Goal: Book appointment/travel/reservation

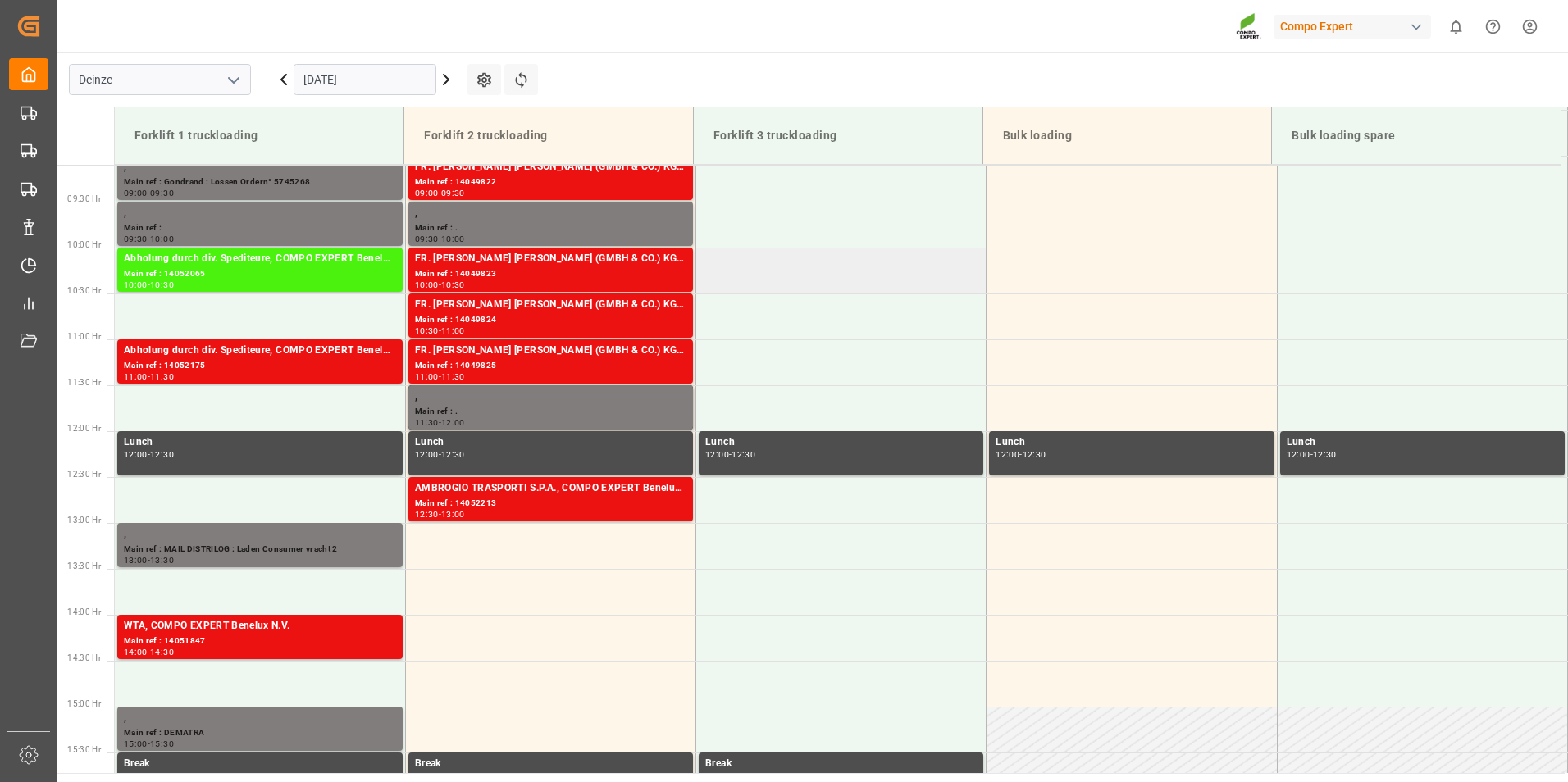
scroll to position [671, 0]
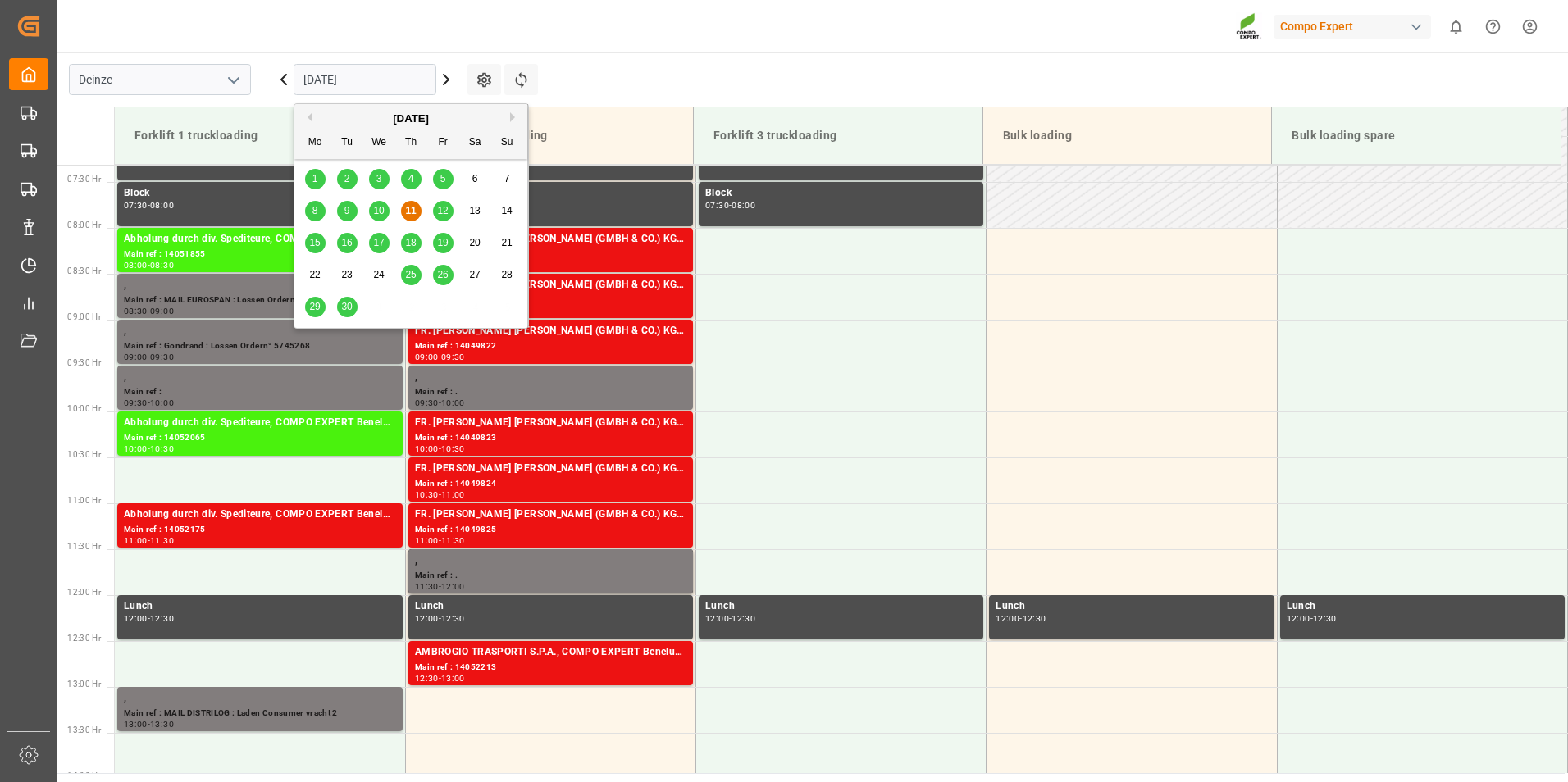
click at [399, 80] on input "[DATE]" at bounding box center [365, 80] width 143 height 31
click at [442, 214] on span "12" at bounding box center [442, 211] width 11 height 11
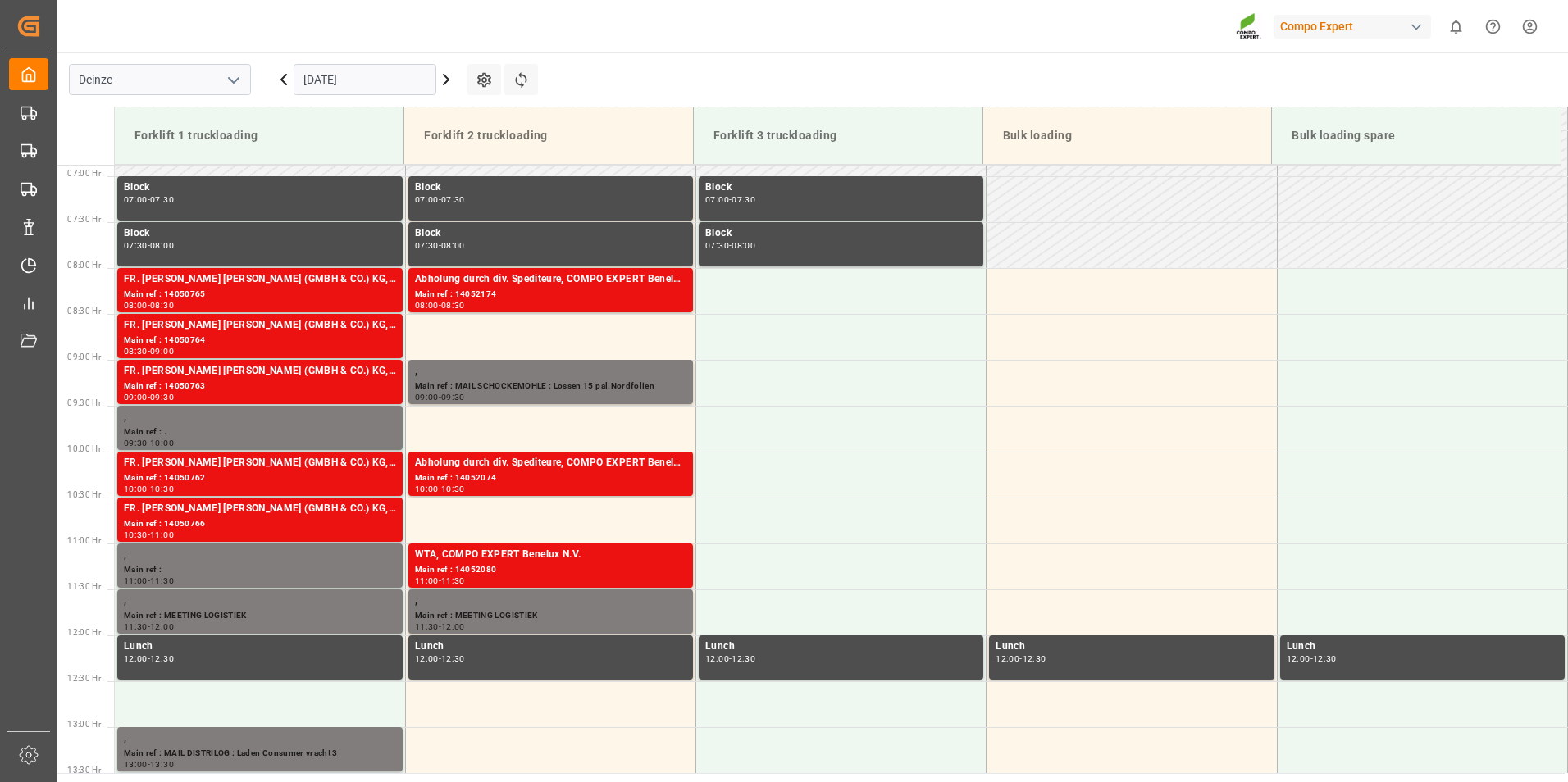
scroll to position [670, 0]
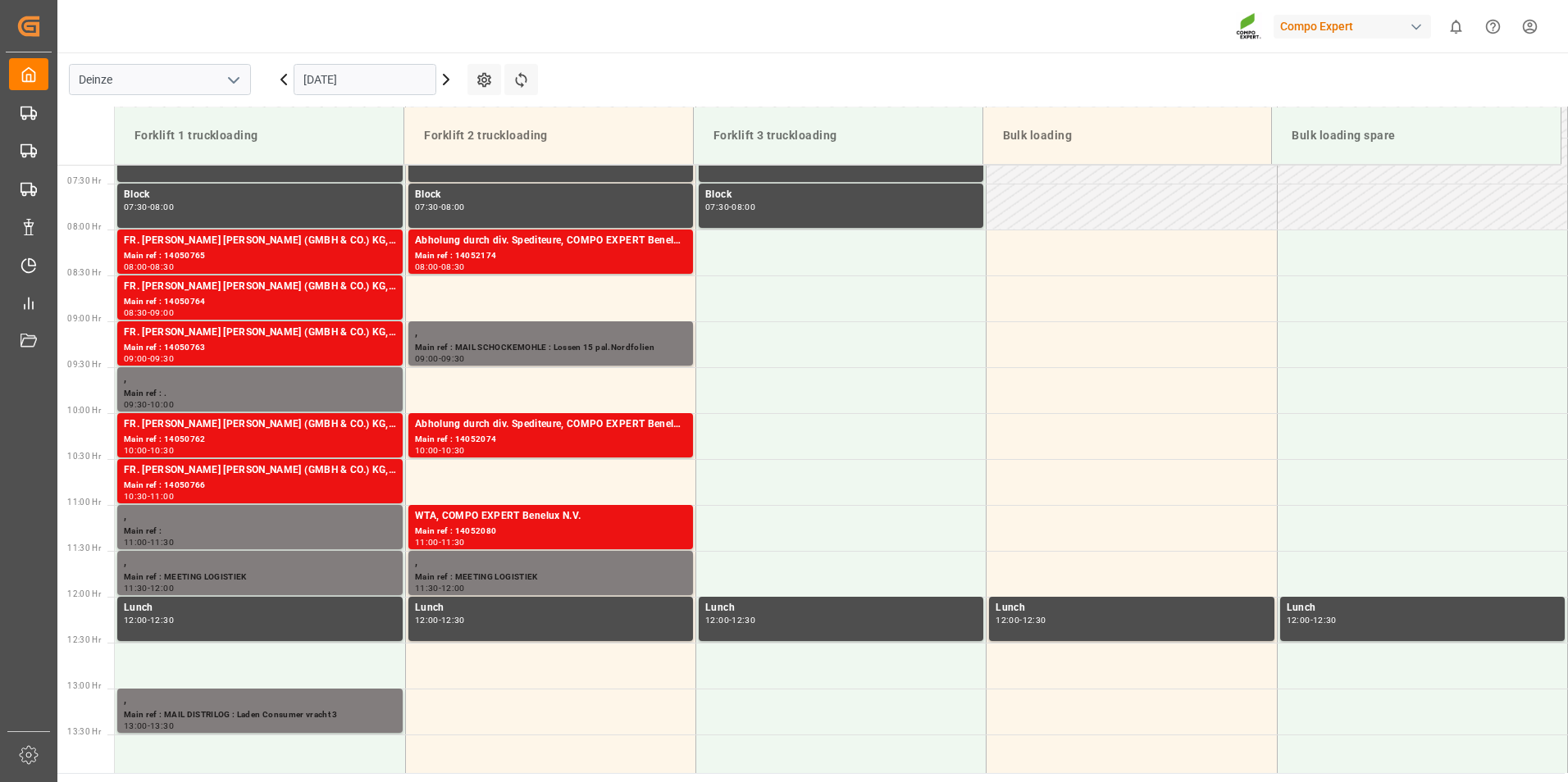
click at [362, 78] on input "12.09.2025" at bounding box center [365, 80] width 143 height 31
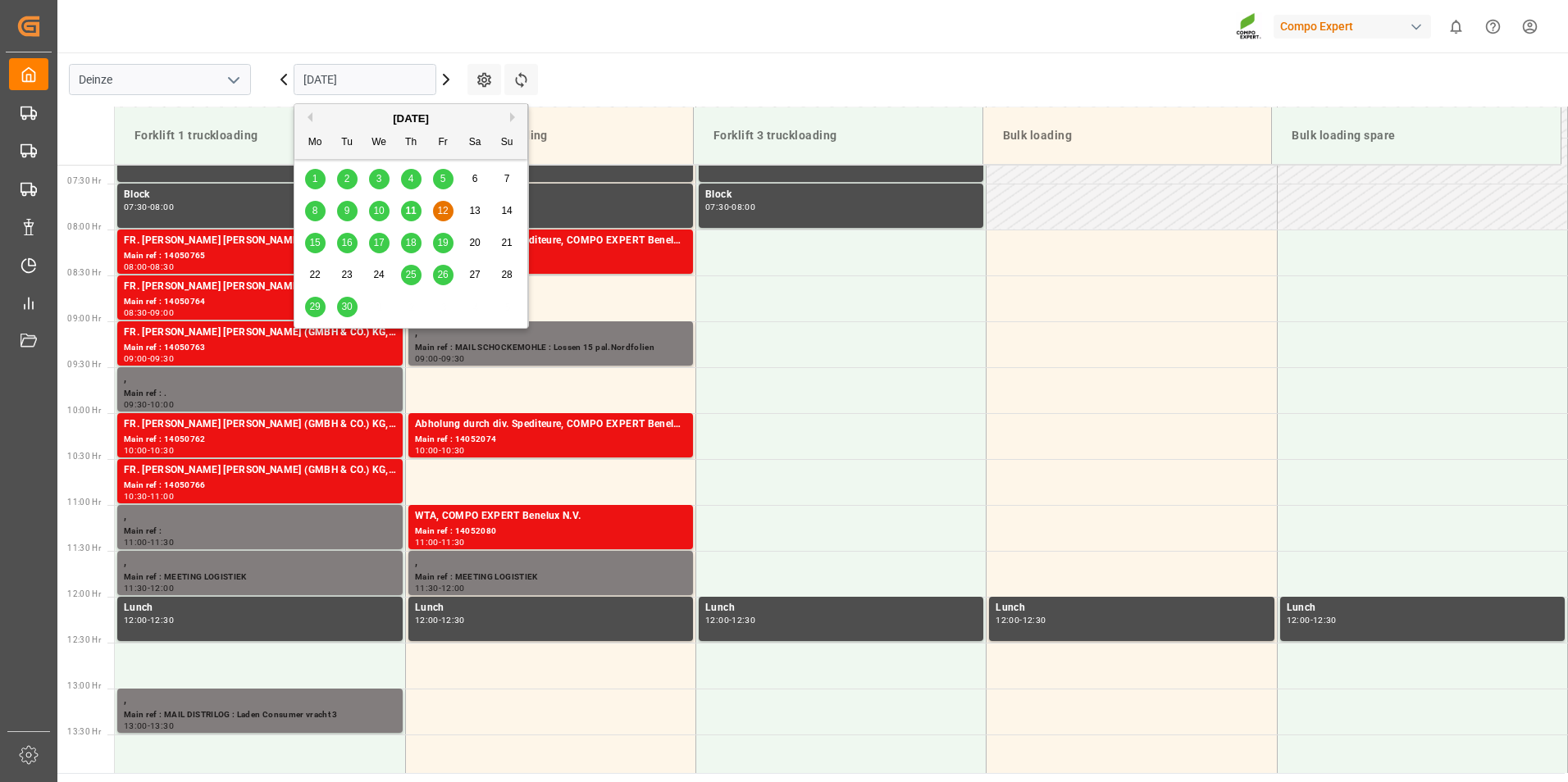
click at [412, 215] on span "11" at bounding box center [410, 211] width 11 height 11
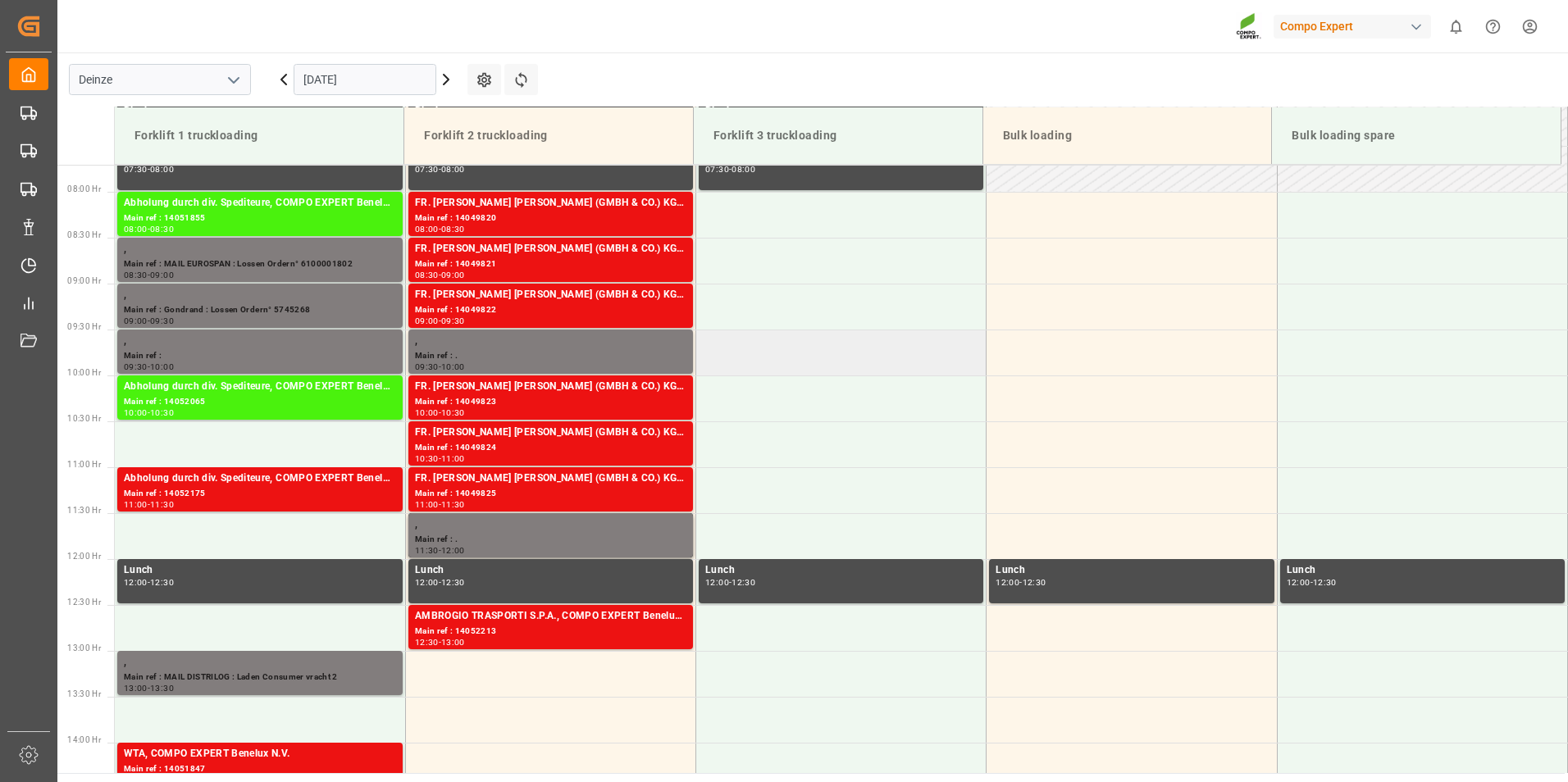
scroll to position [671, 0]
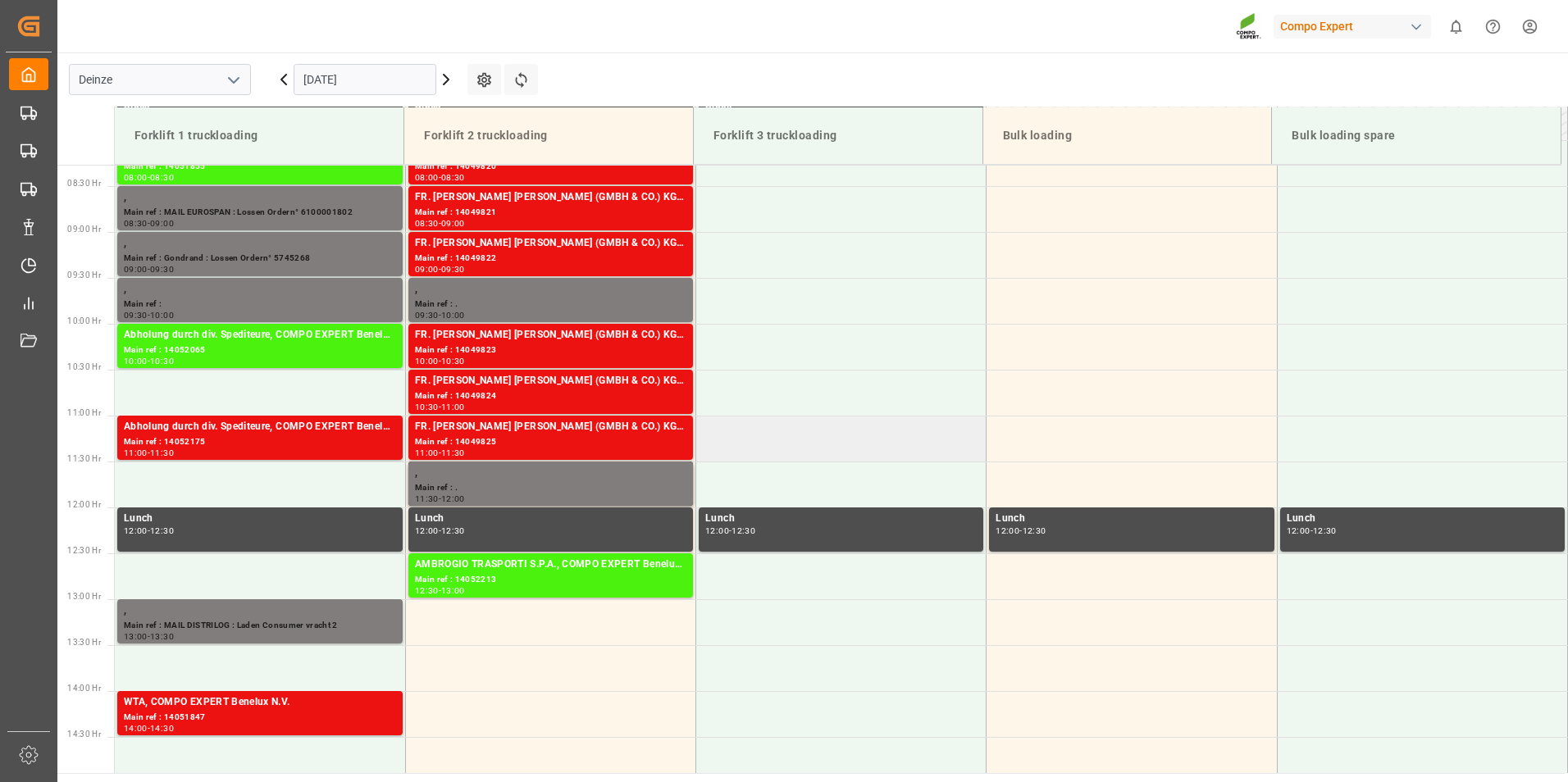
scroll to position [681, 0]
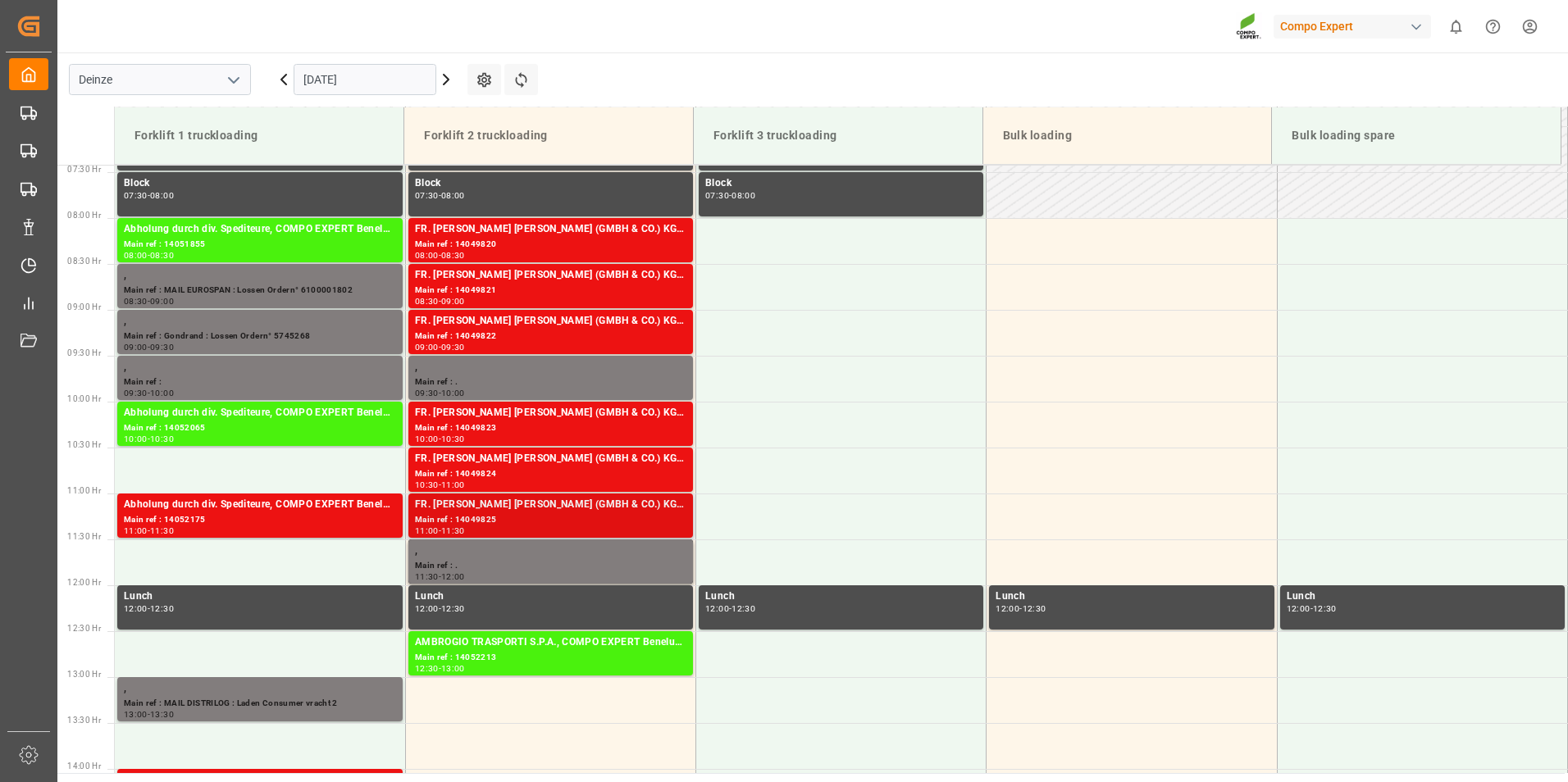
scroll to position [845, 0]
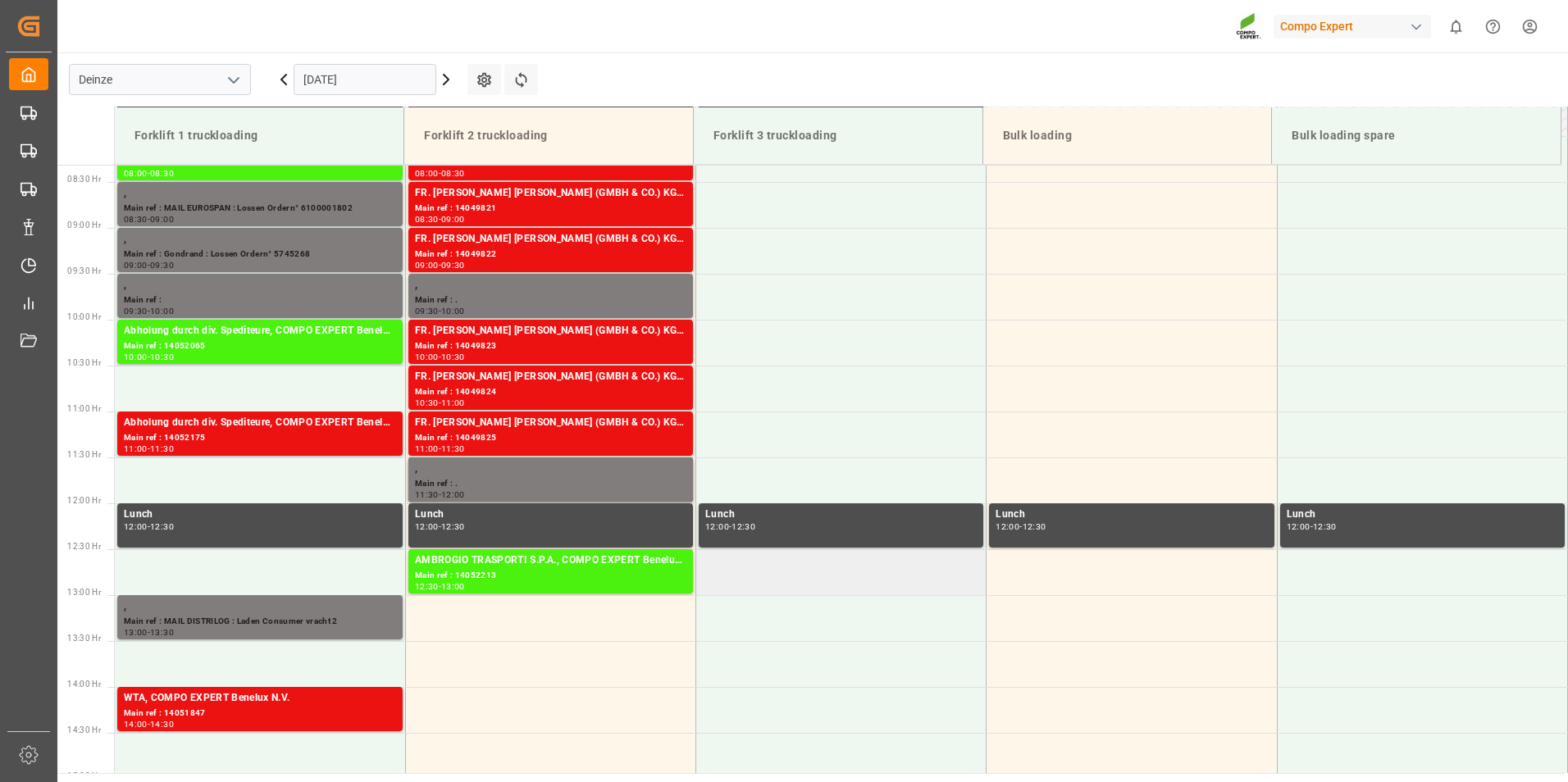
scroll to position [599, 0]
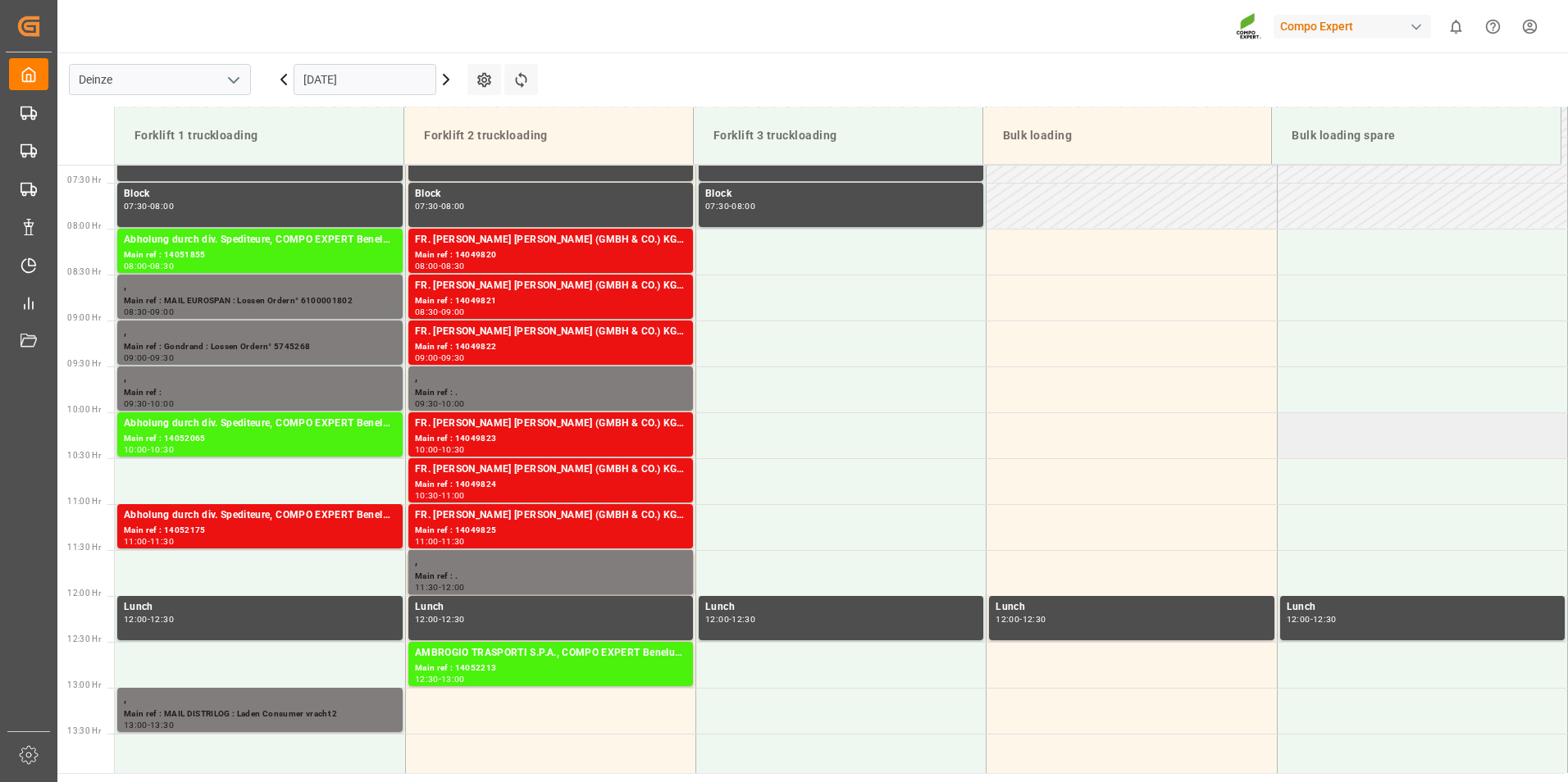
scroll to position [703, 0]
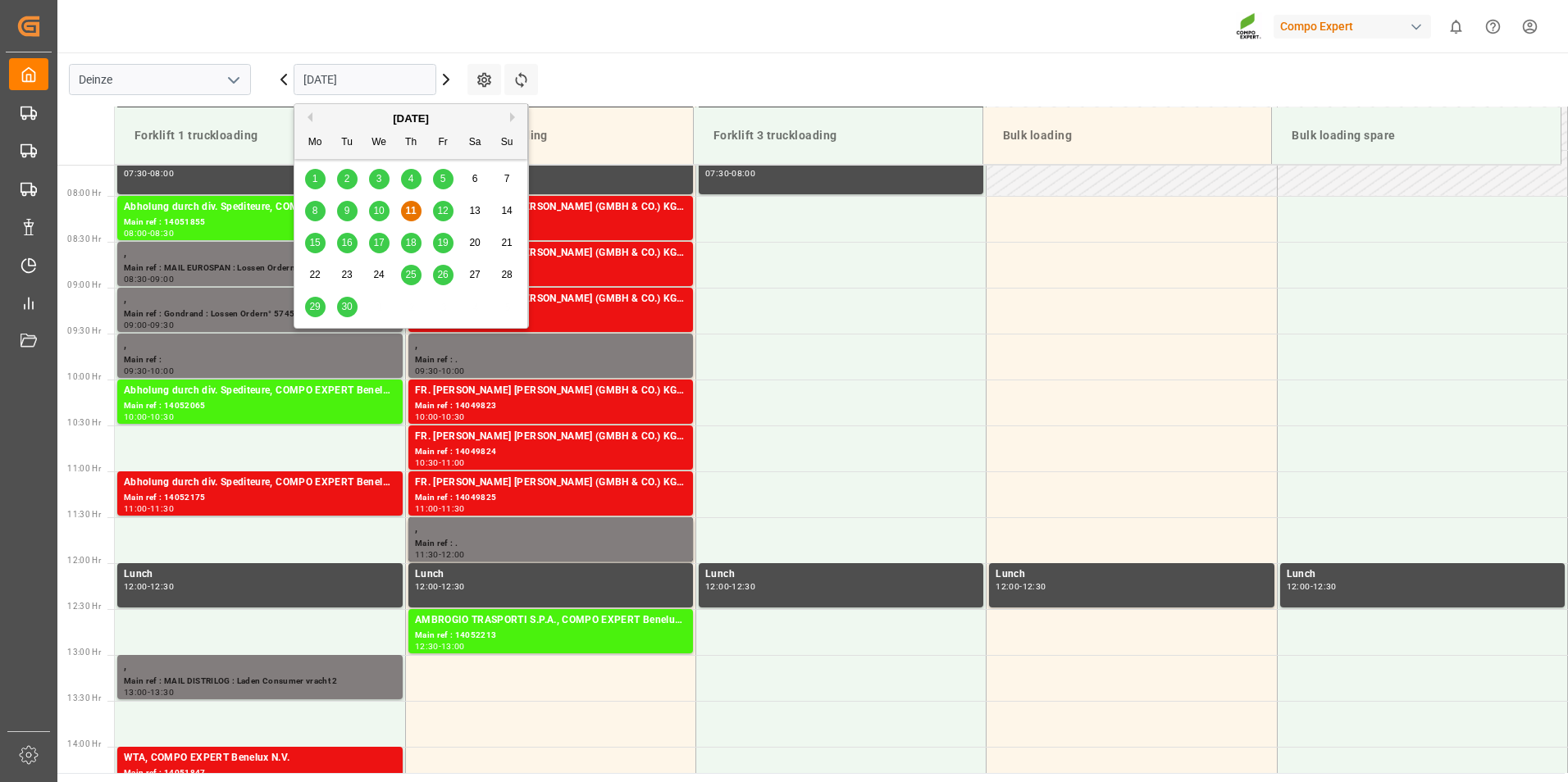
click at [373, 80] on input "[DATE]" at bounding box center [365, 80] width 143 height 31
click at [377, 214] on span "10" at bounding box center [378, 211] width 11 height 11
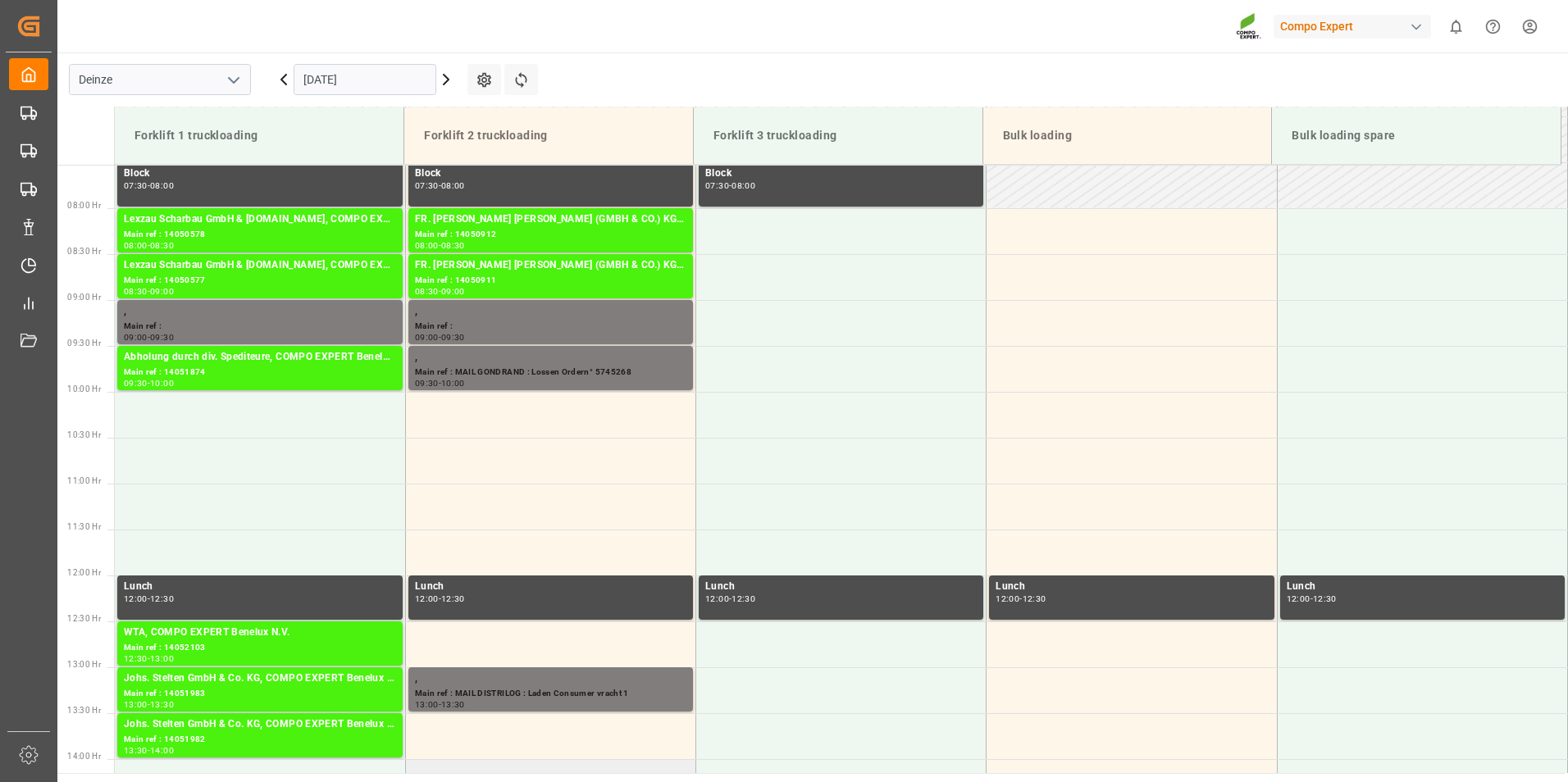
scroll to position [609, 0]
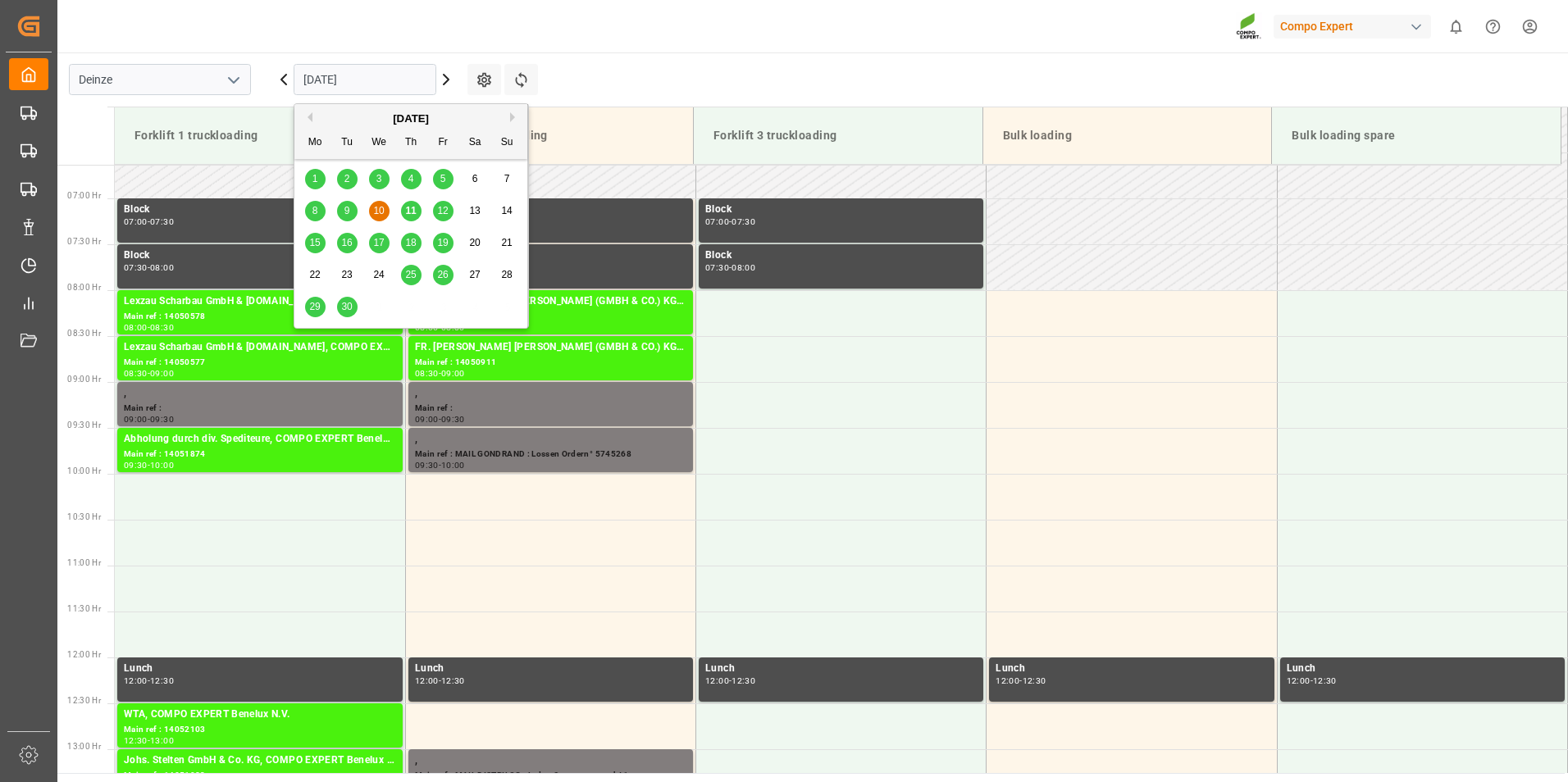
click at [394, 85] on input "[DATE]" at bounding box center [365, 80] width 143 height 31
click at [348, 208] on span "9" at bounding box center [346, 211] width 6 height 11
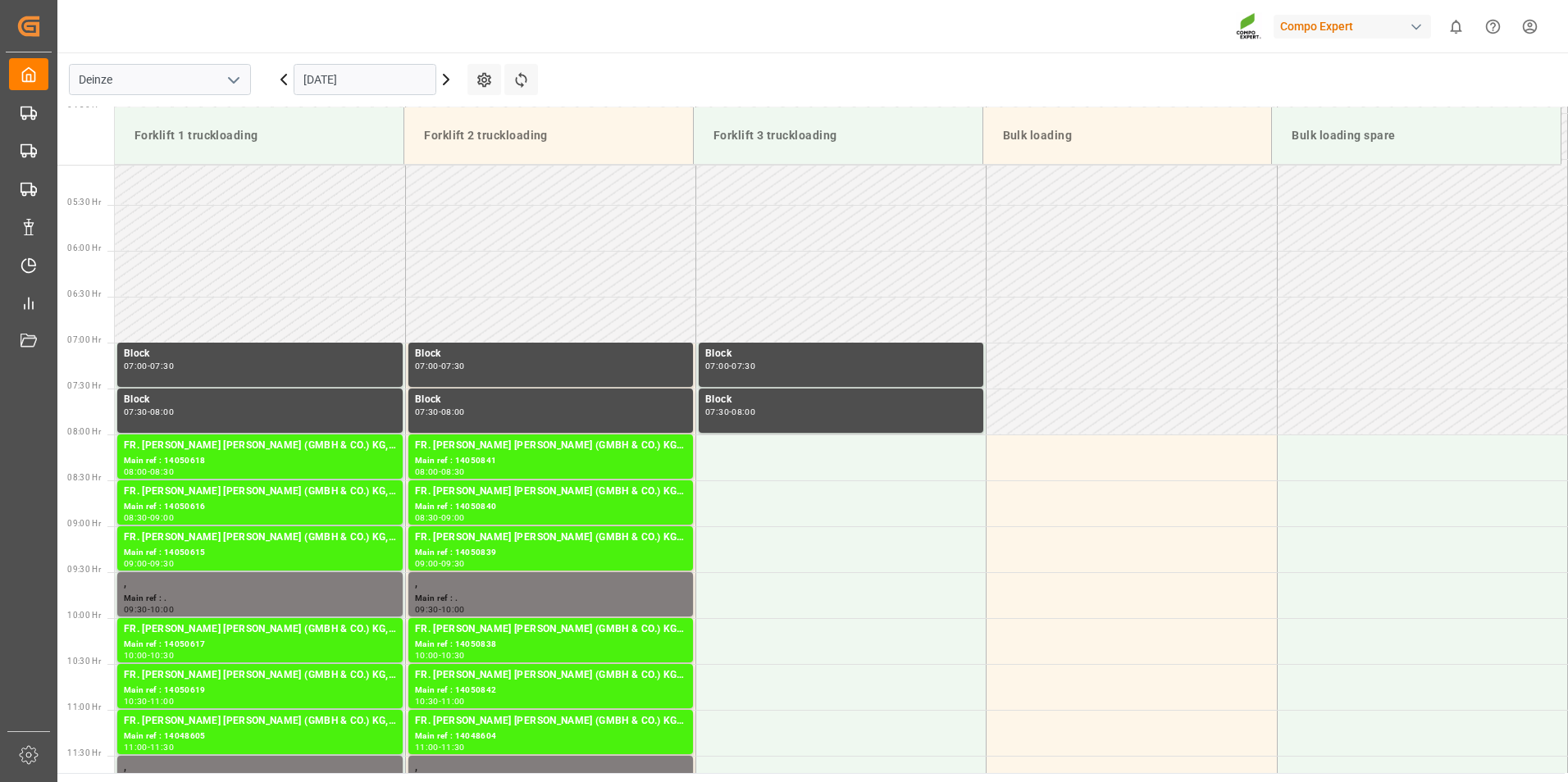
scroll to position [445, 0]
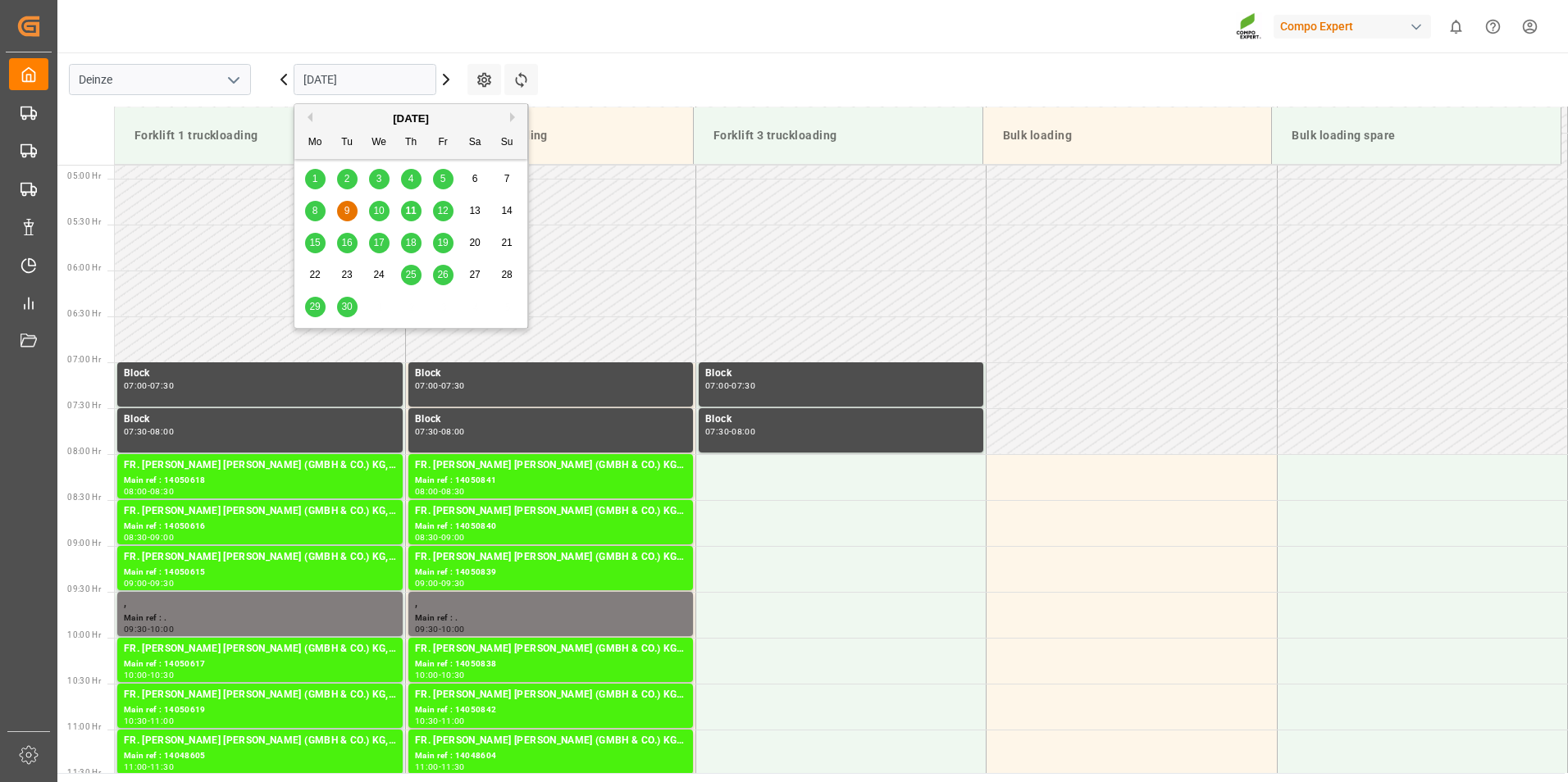
click at [394, 79] on input "[DATE]" at bounding box center [365, 80] width 143 height 31
click at [411, 214] on span "11" at bounding box center [410, 211] width 11 height 11
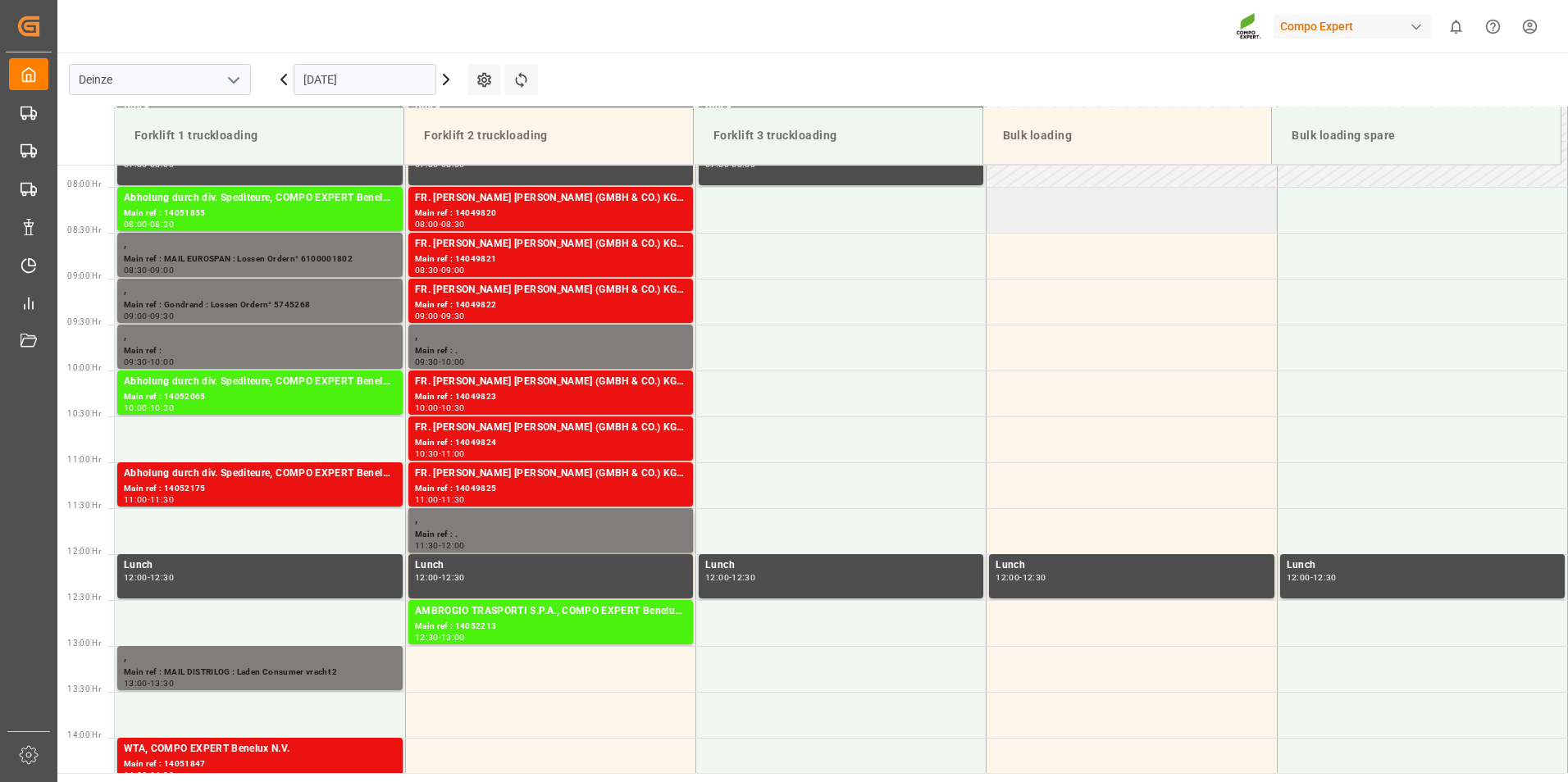
scroll to position [609, 0]
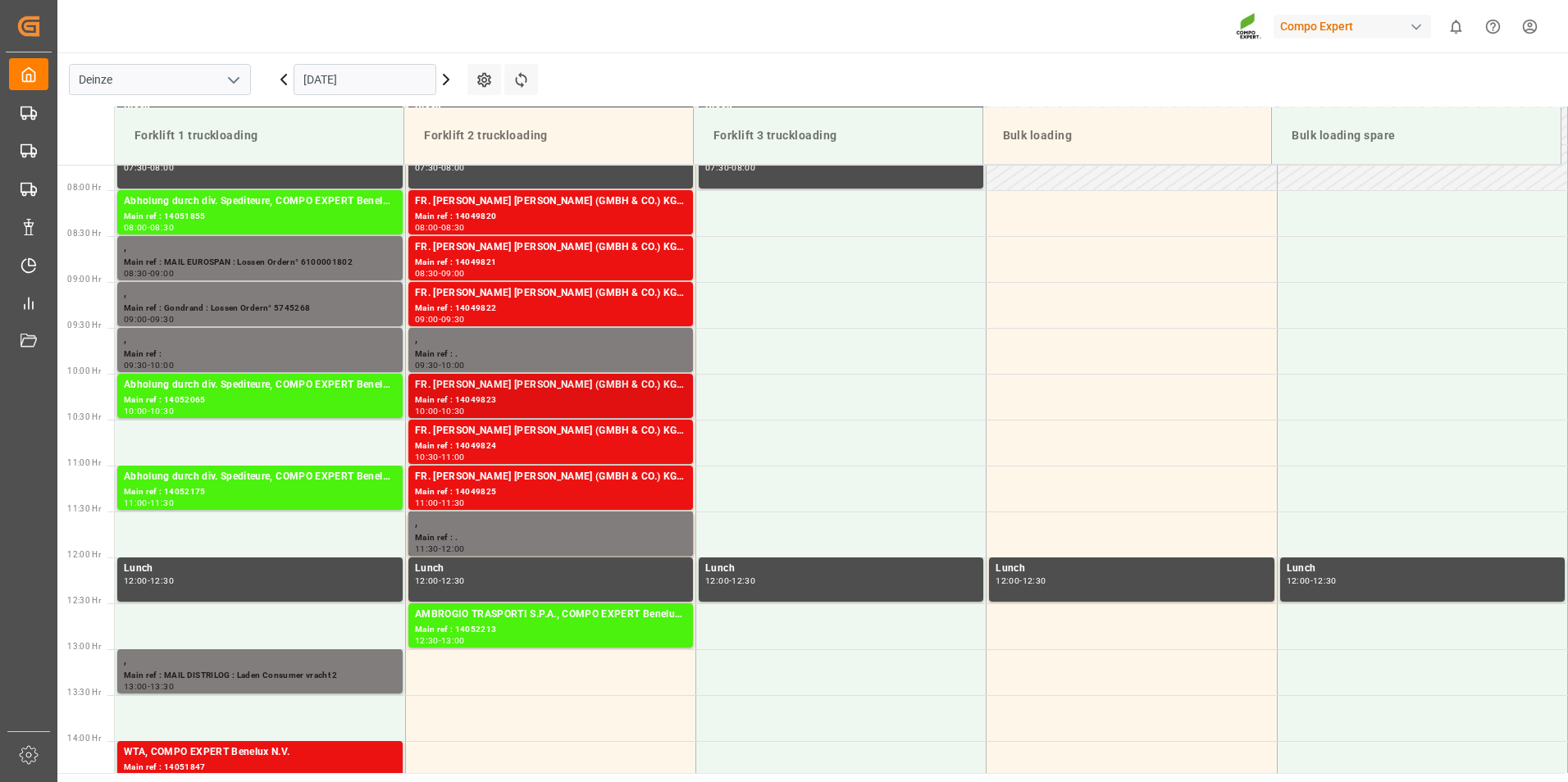
scroll to position [773, 0]
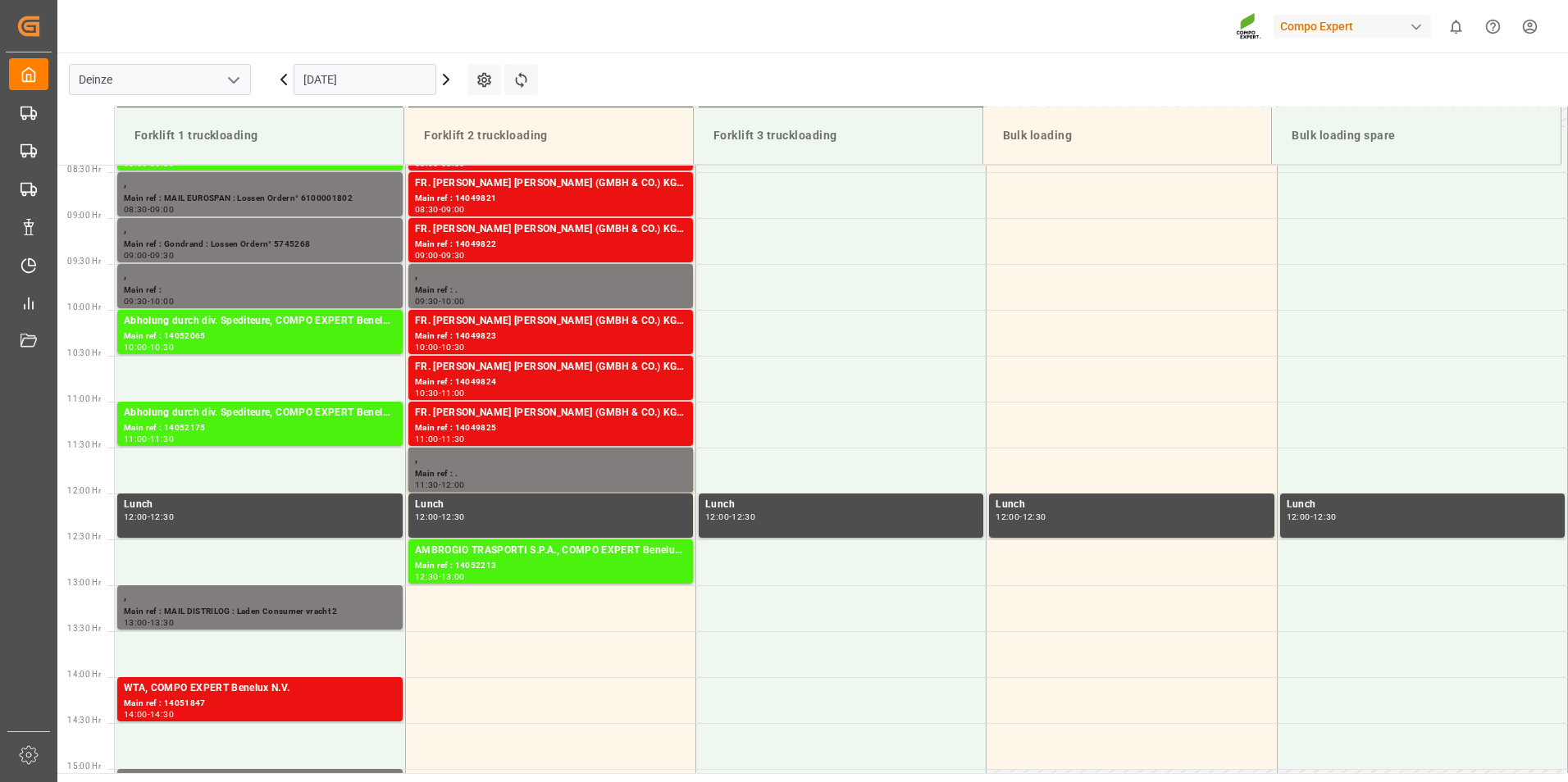
click at [410, 82] on input "[DATE]" at bounding box center [365, 80] width 143 height 31
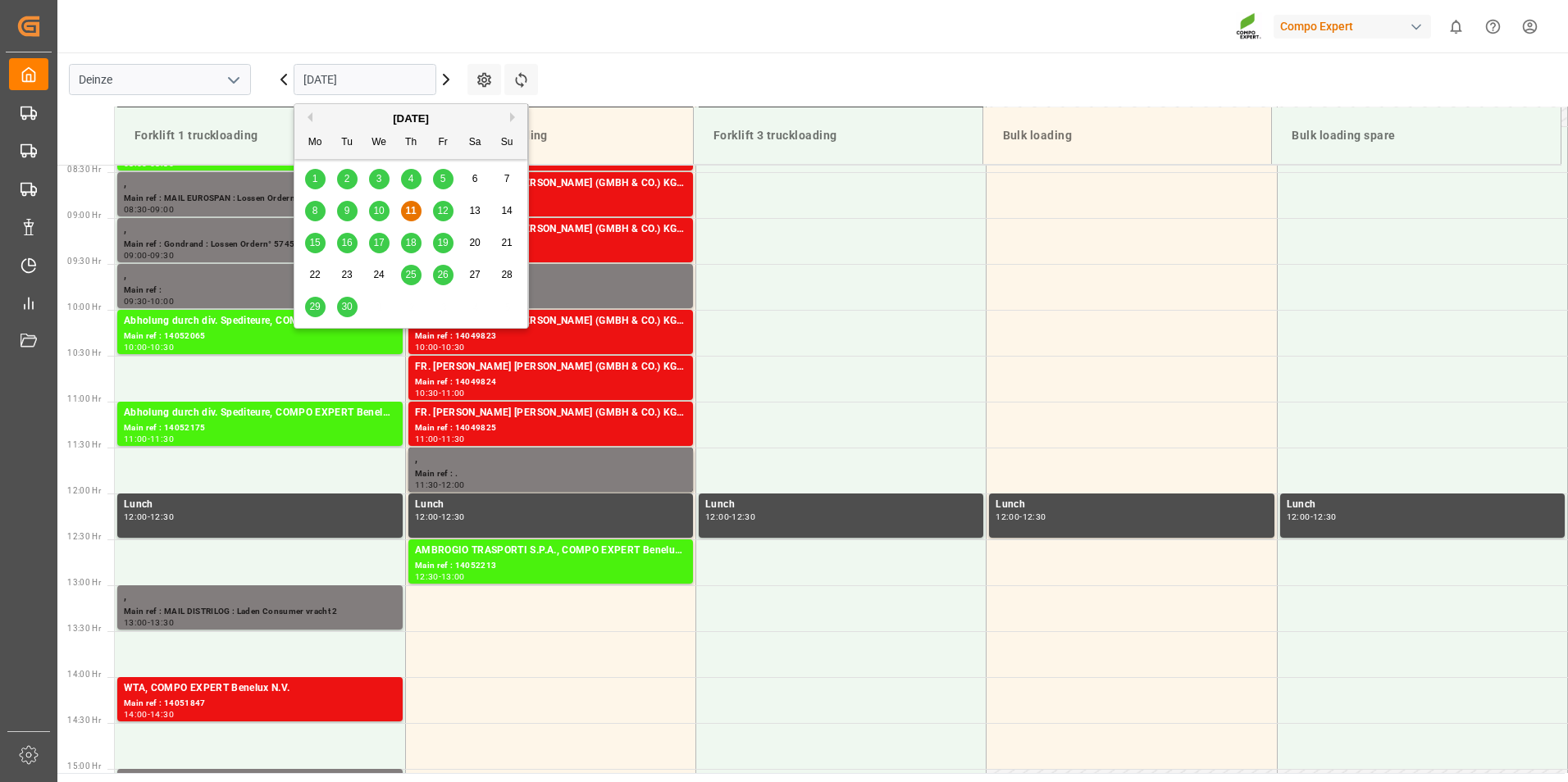
click at [442, 210] on span "12" at bounding box center [442, 211] width 11 height 11
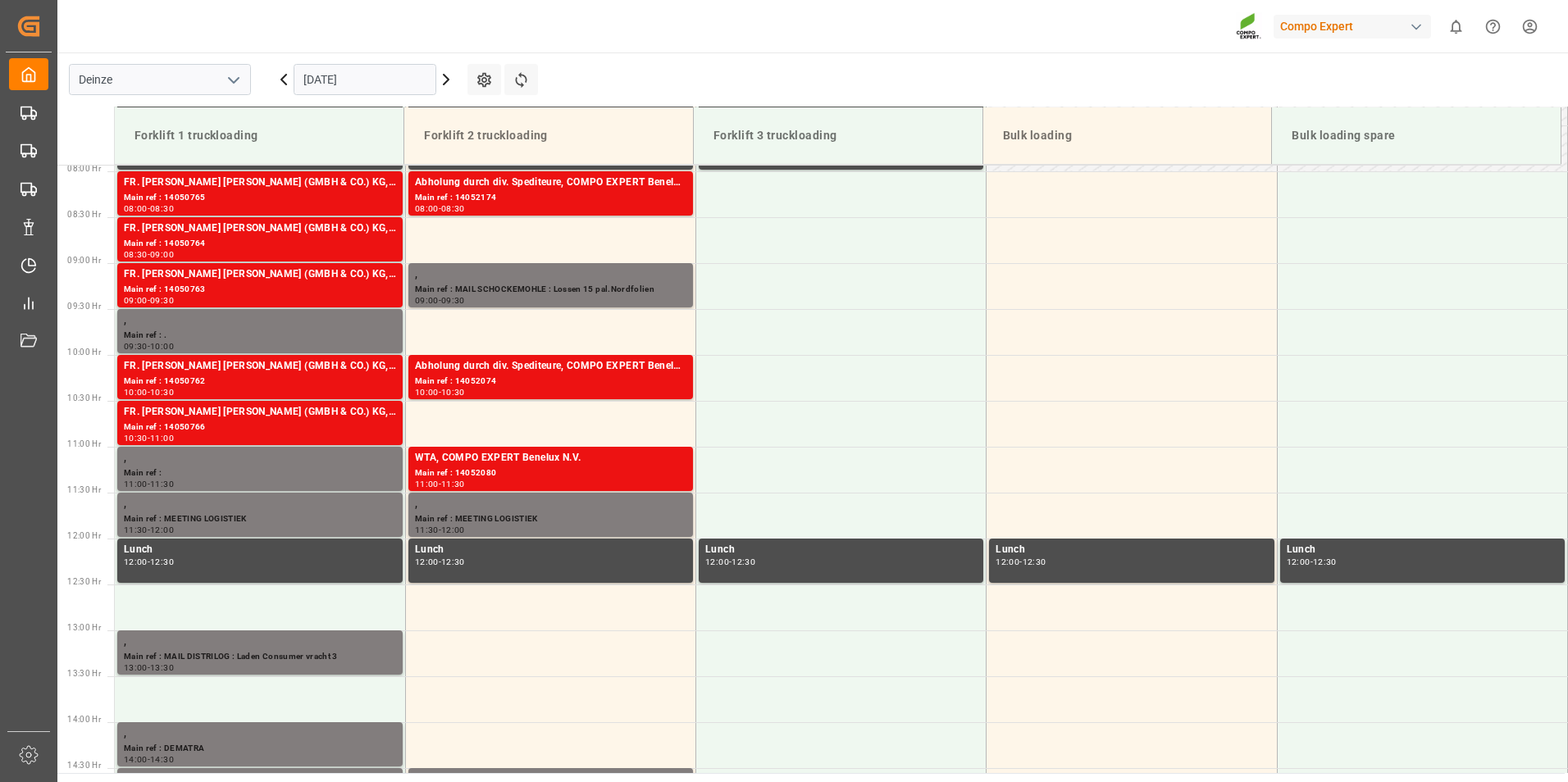
scroll to position [771, 0]
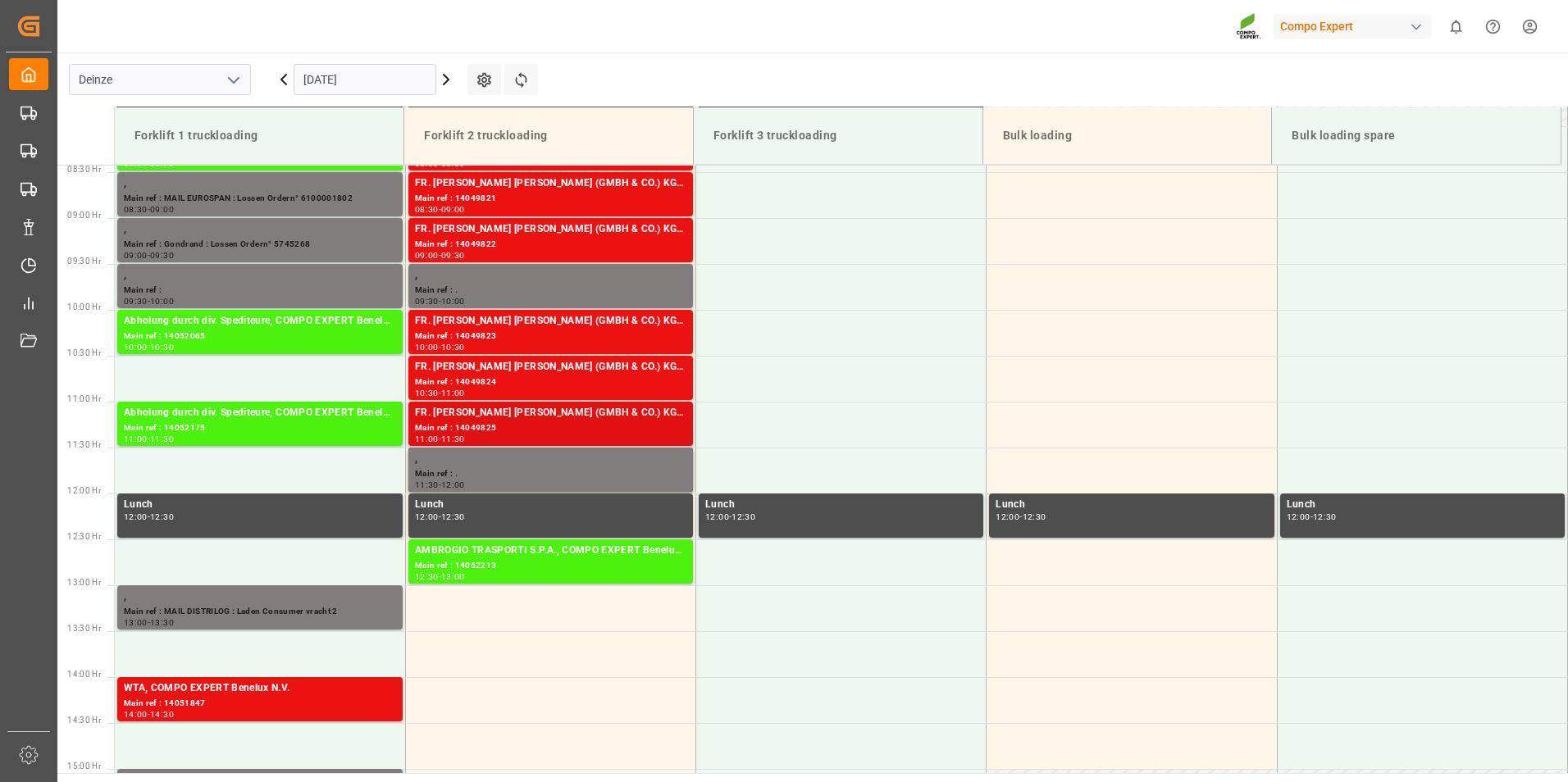
scroll to position [609, 0]
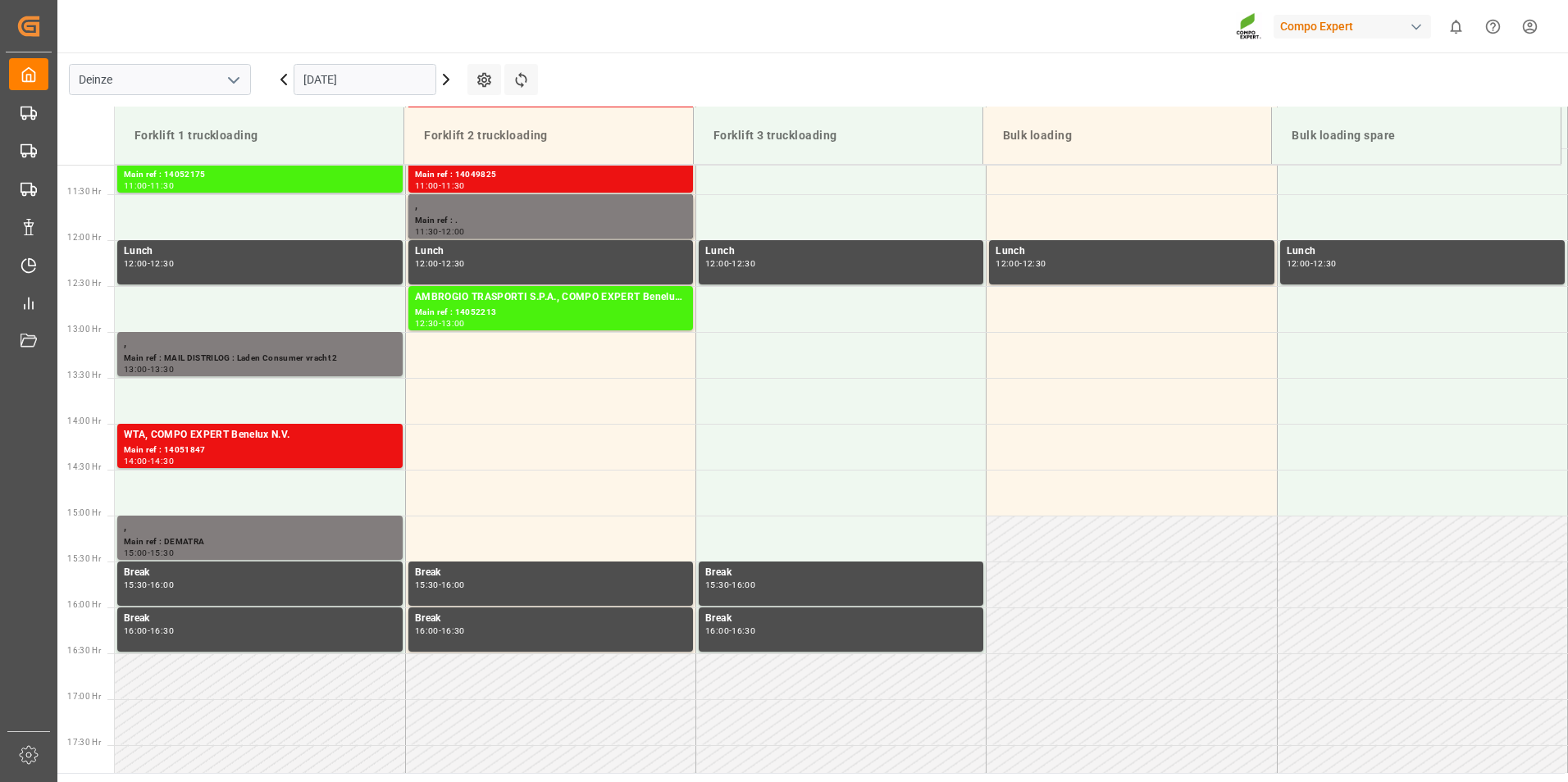
scroll to position [929, 0]
